Goal: Transaction & Acquisition: Purchase product/service

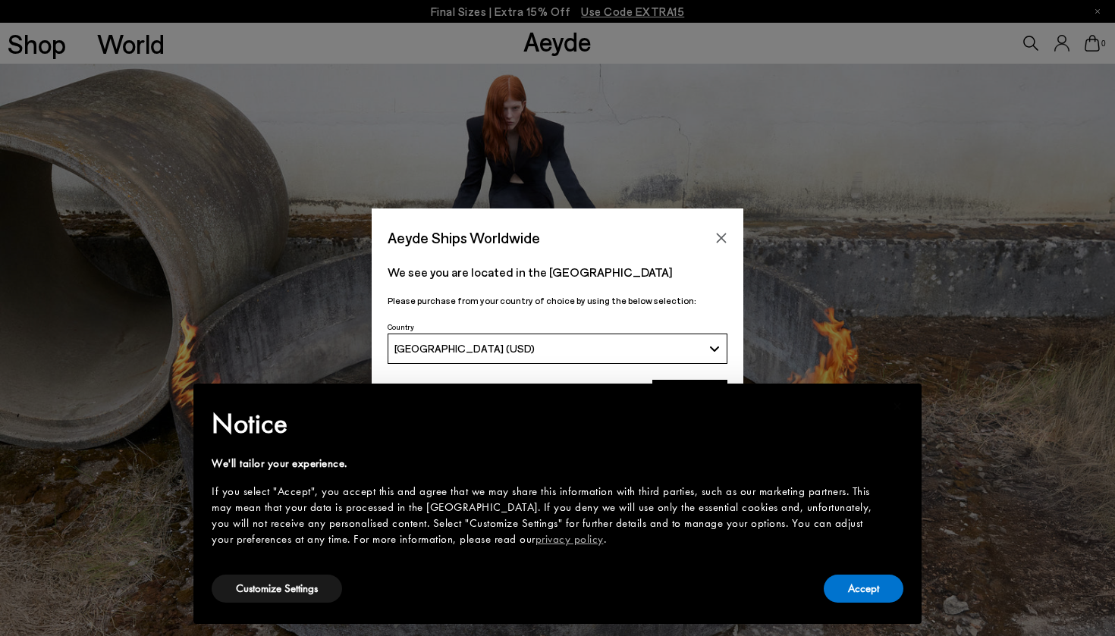
scroll to position [2, 0]
click at [285, 588] on button "Customize Settings" at bounding box center [277, 589] width 130 height 28
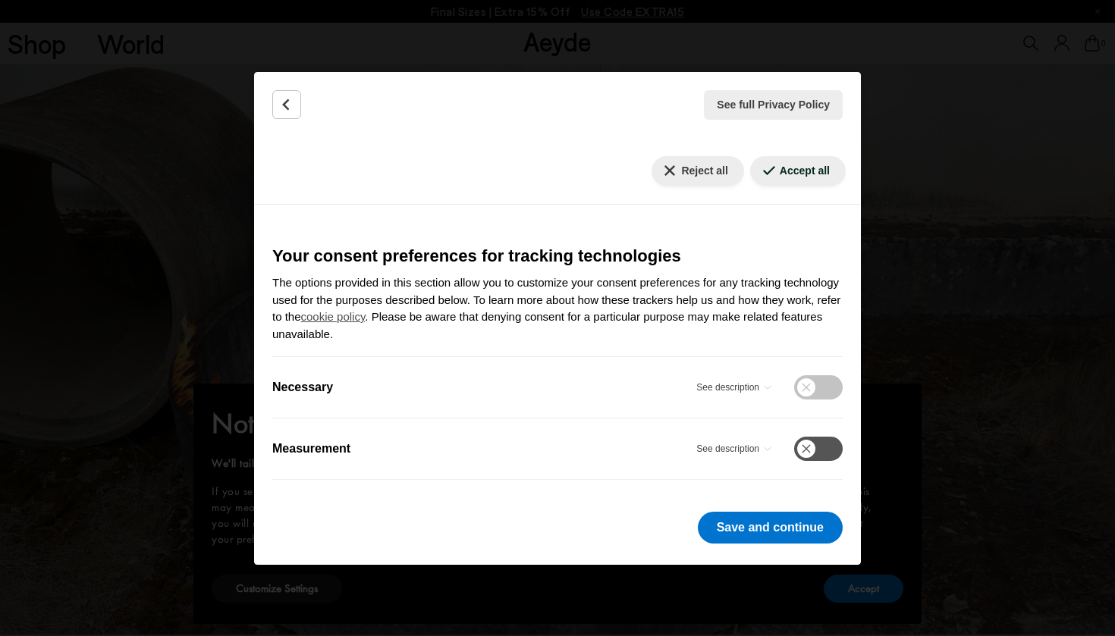
scroll to position [456, 0]
click at [752, 535] on button "Save and continue" at bounding box center [770, 528] width 145 height 32
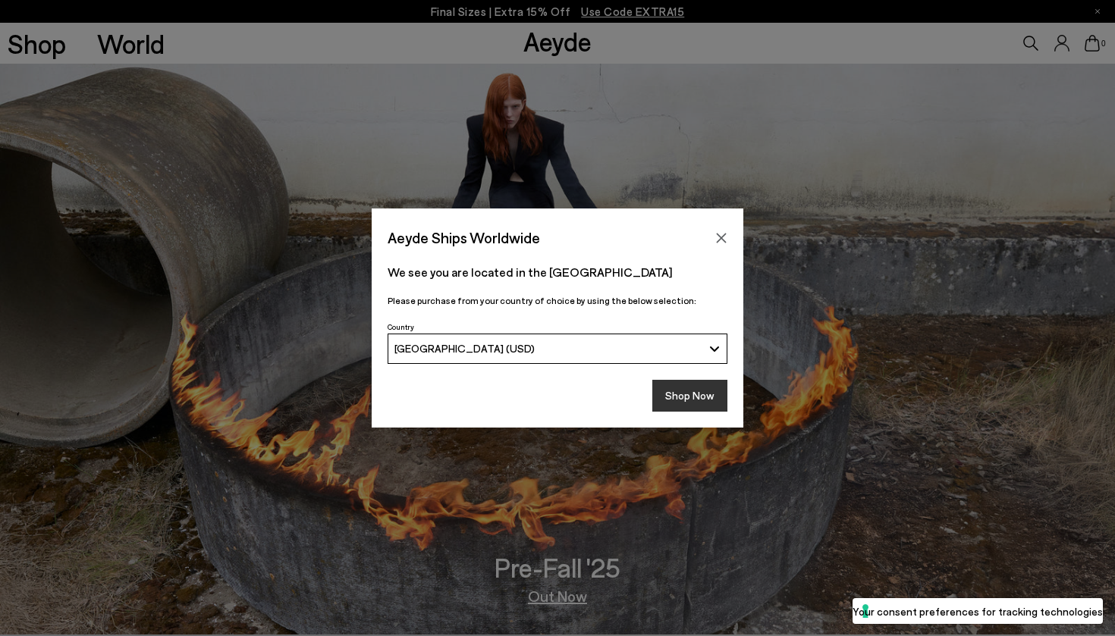
click at [678, 397] on button "Shop Now" at bounding box center [689, 396] width 75 height 32
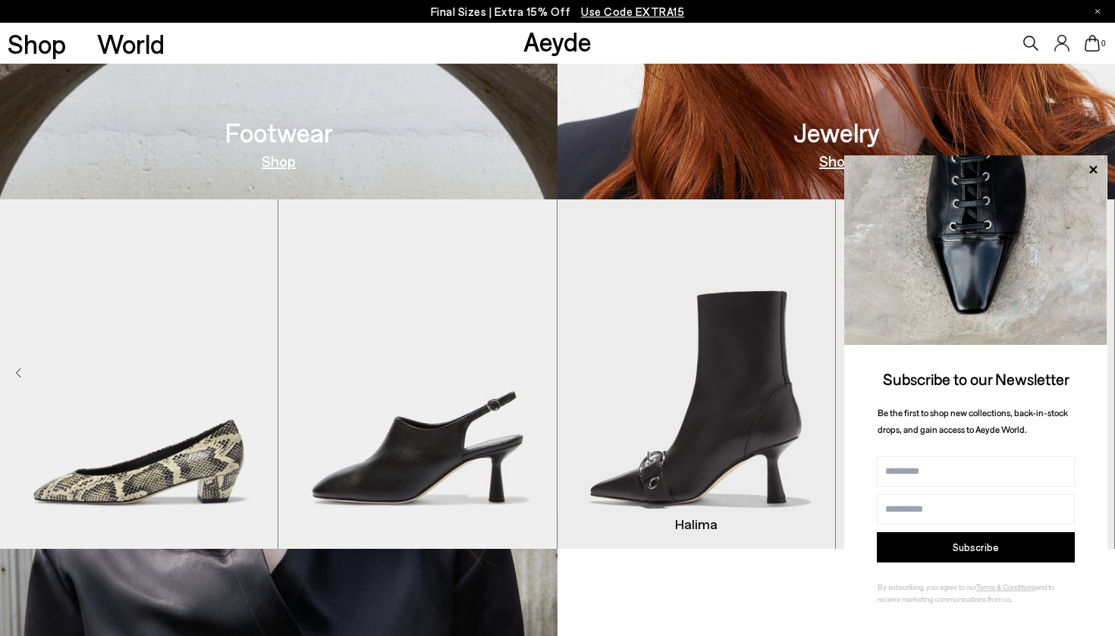
scroll to position [1052, 0]
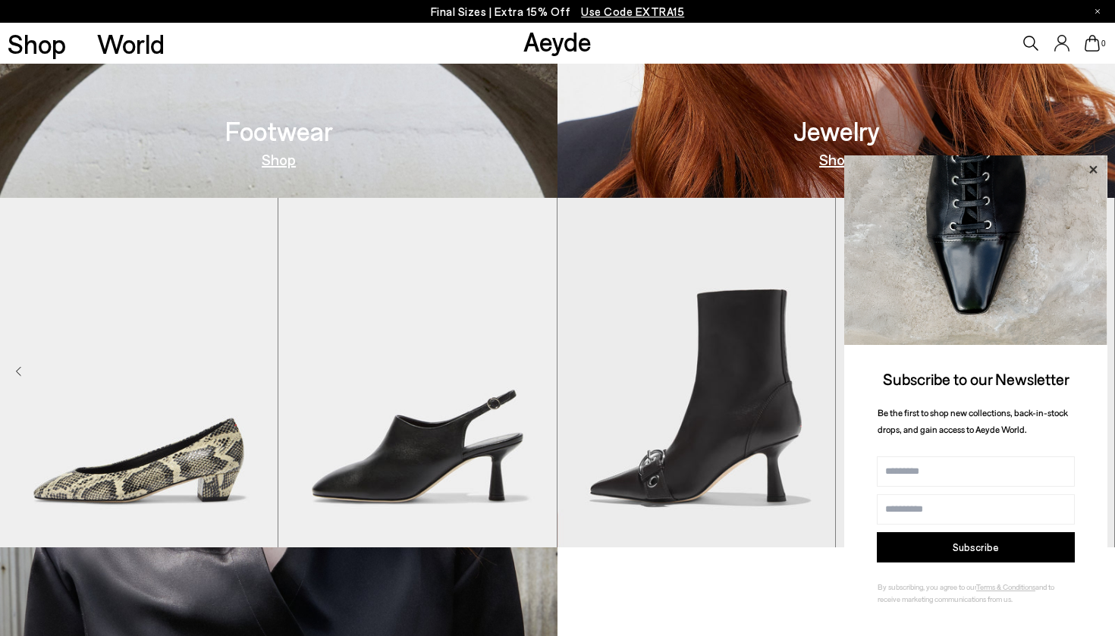
click at [1095, 166] on icon at bounding box center [1093, 170] width 20 height 20
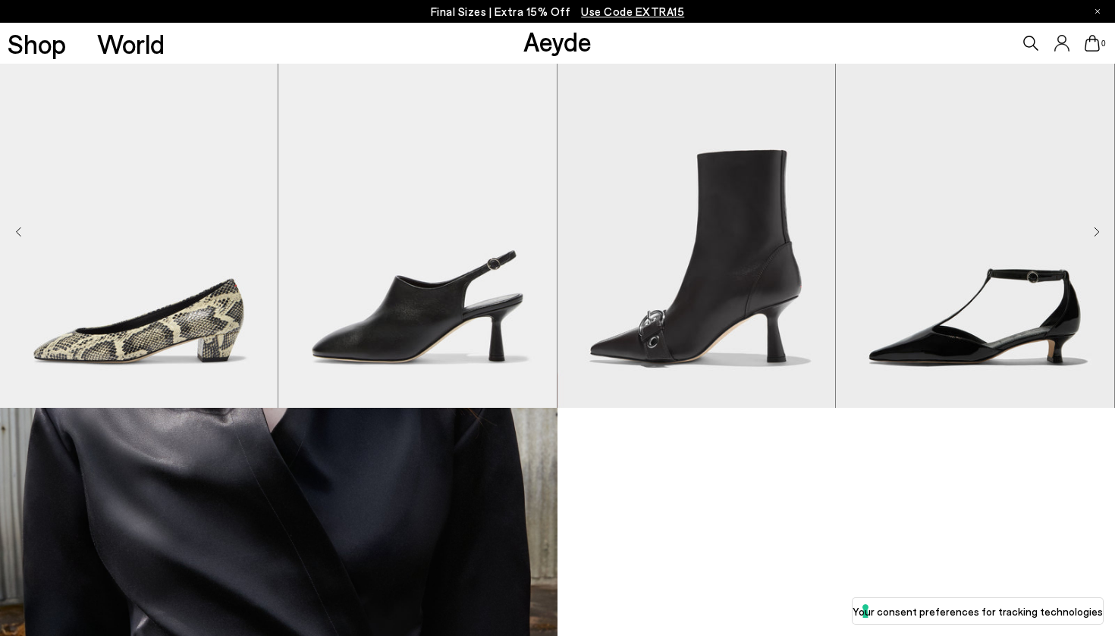
scroll to position [1112, 0]
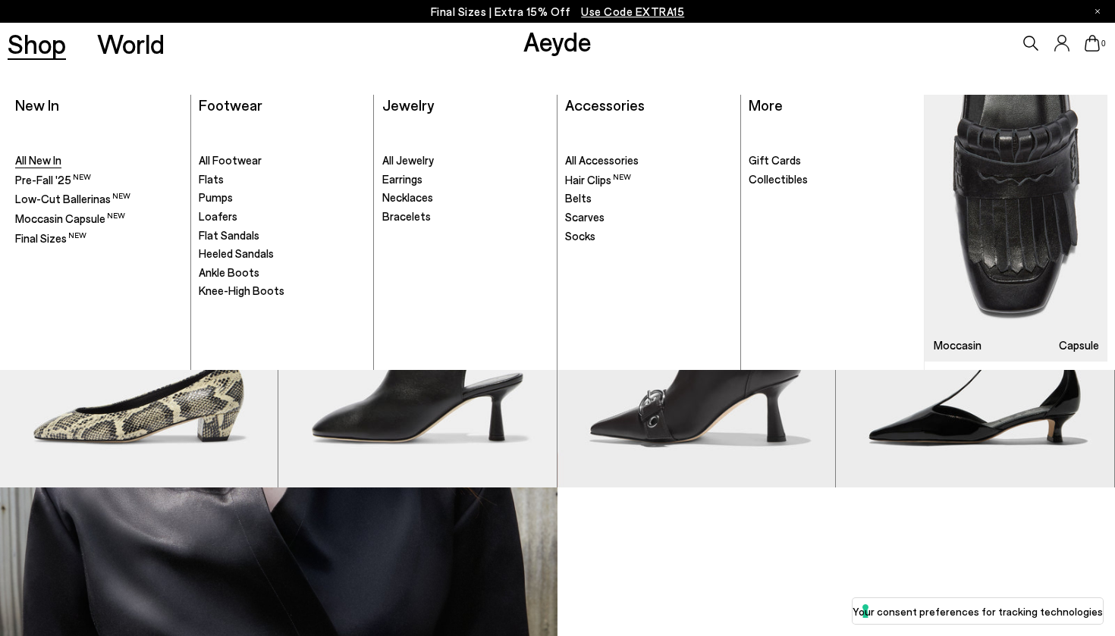
click at [37, 153] on span "All New In" at bounding box center [38, 160] width 46 height 14
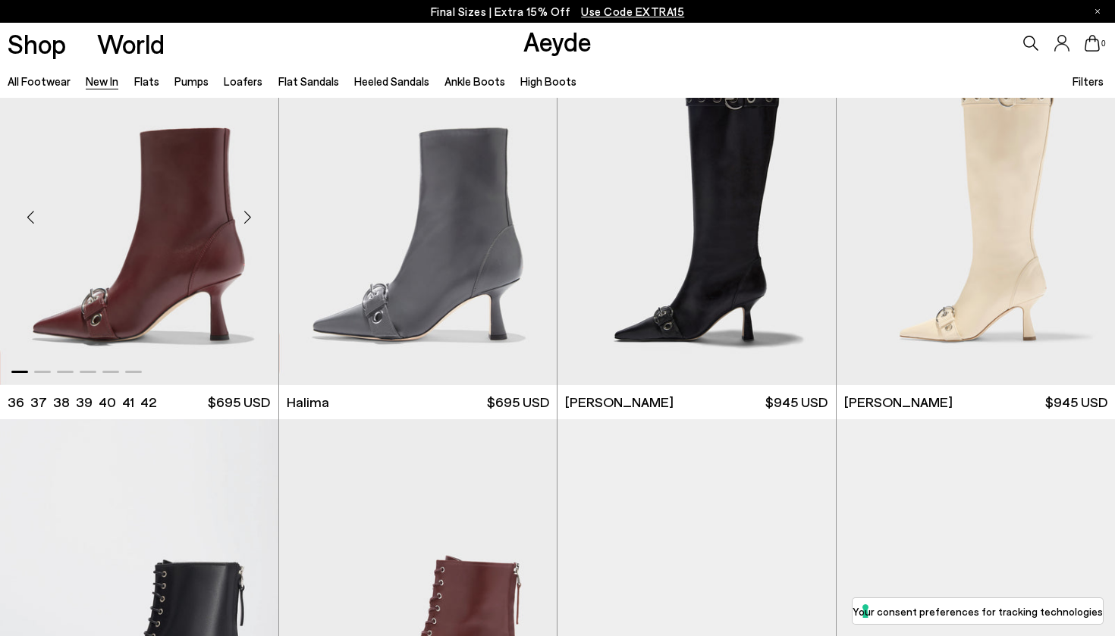
scroll to position [5059, 0]
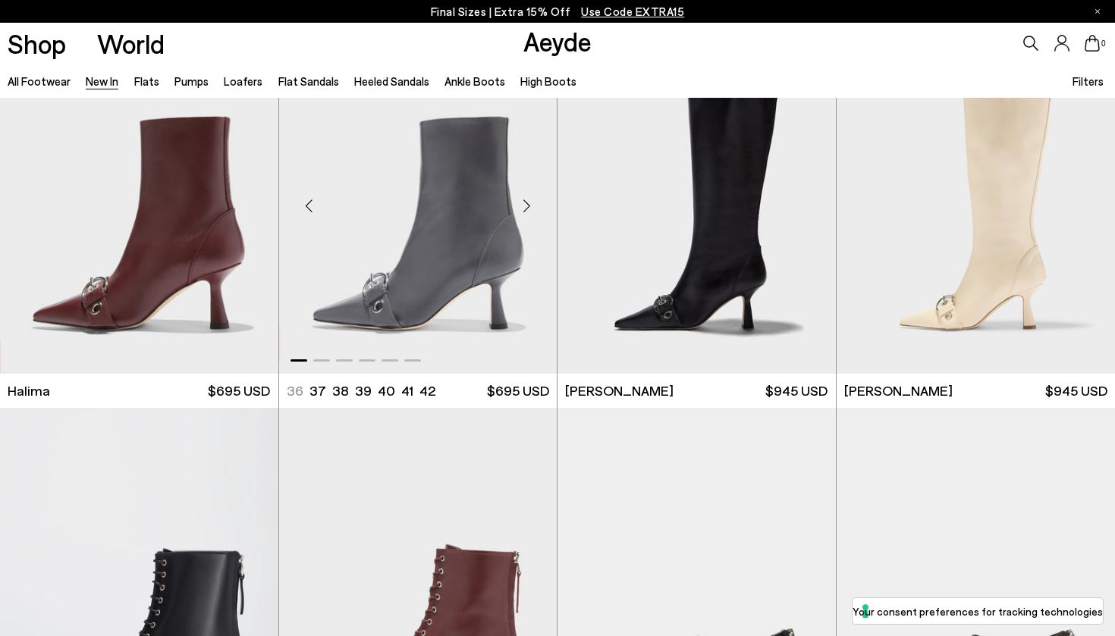
click at [527, 208] on div "Next slide" at bounding box center [525, 205] width 45 height 45
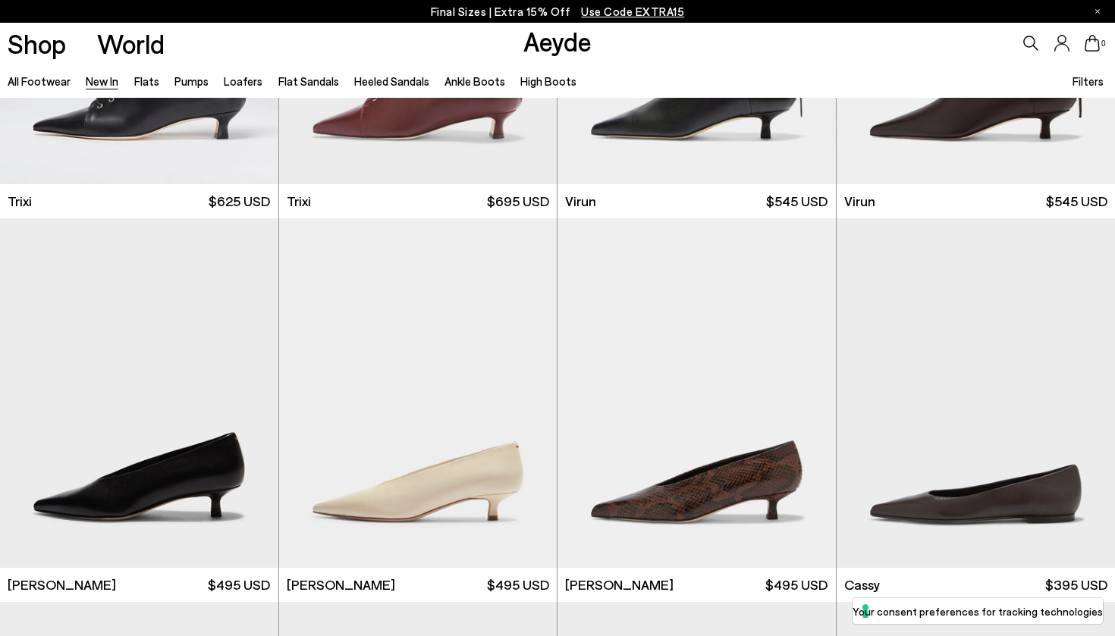
scroll to position [5534, 0]
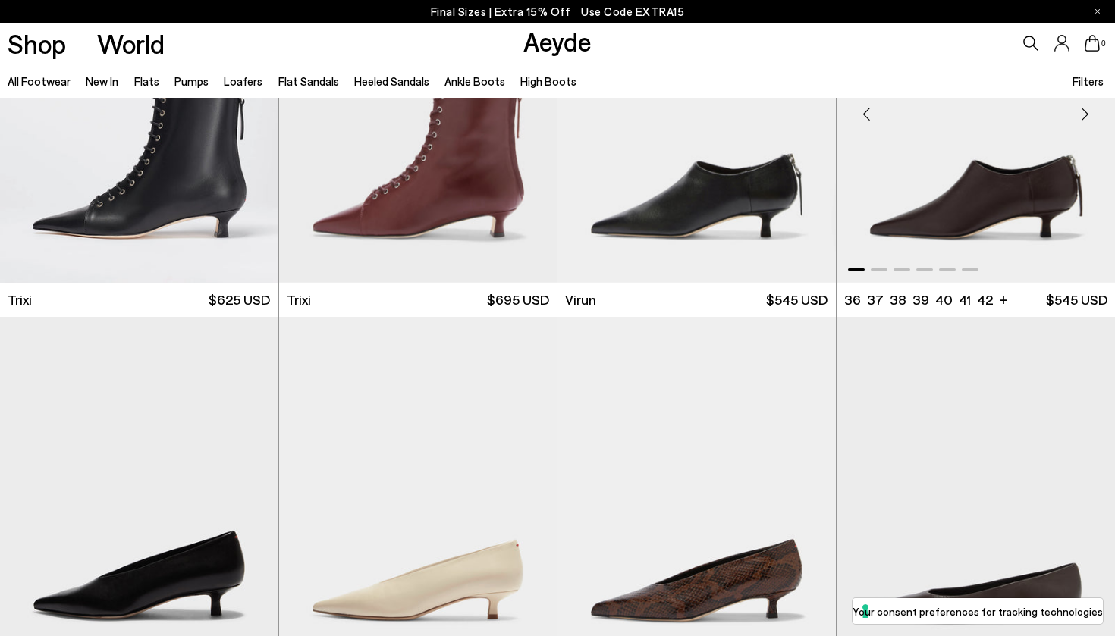
click at [1085, 117] on div "Next slide" at bounding box center [1084, 114] width 45 height 45
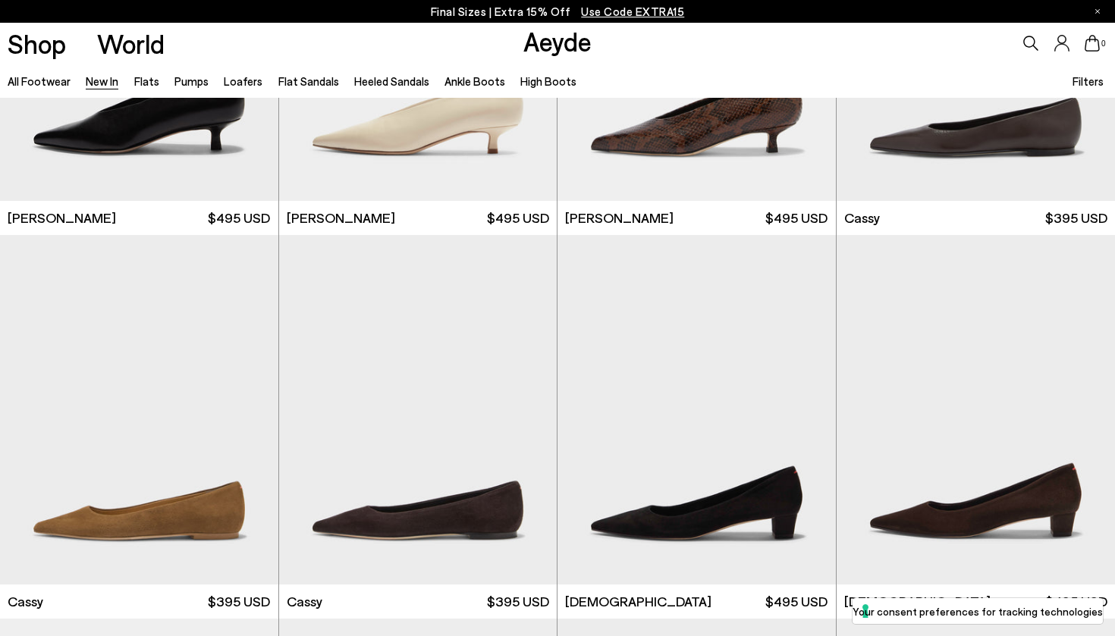
scroll to position [6002, 0]
